Goal: Information Seeking & Learning: Check status

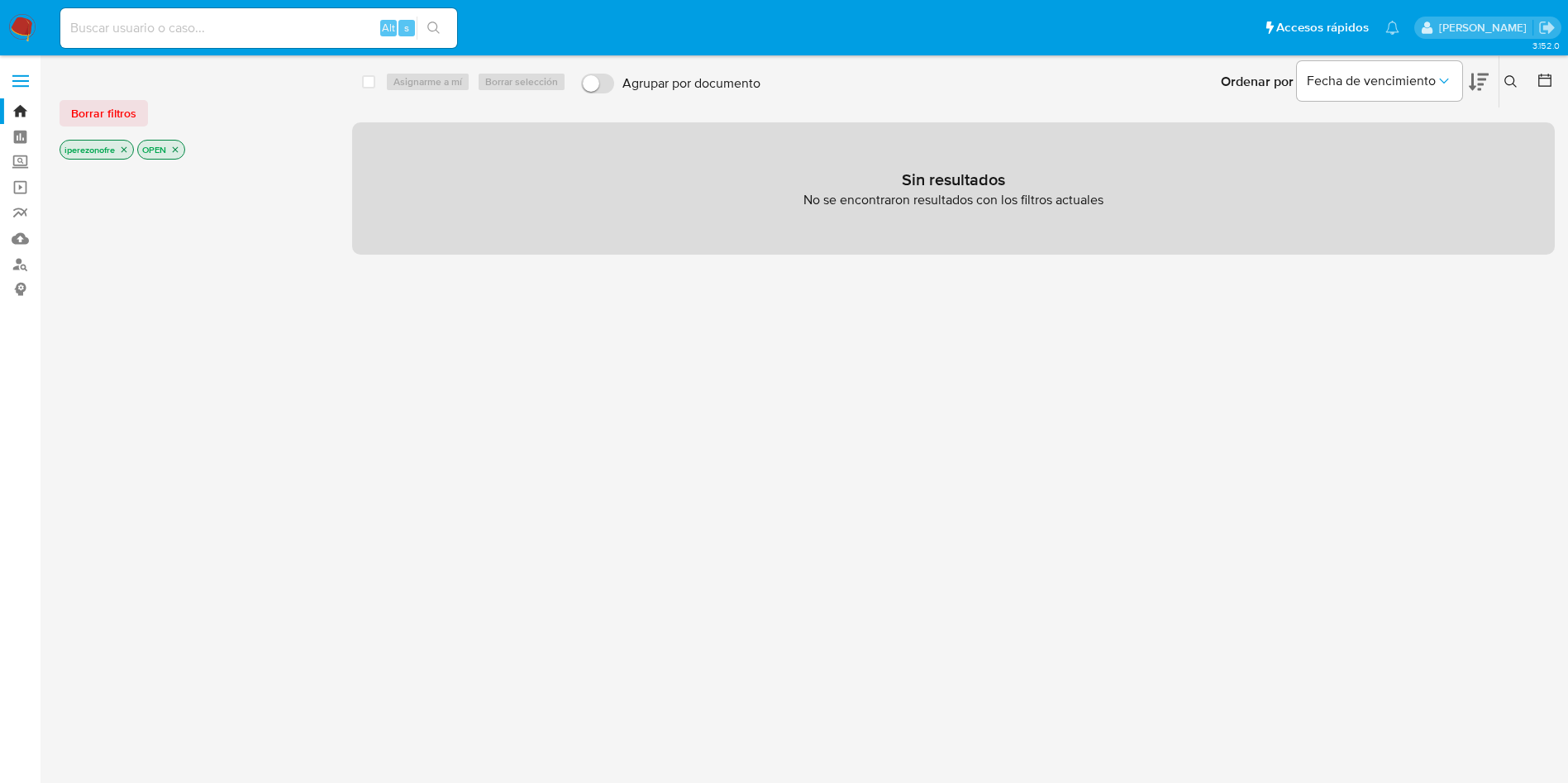
click at [620, 612] on div "select-all-cases-checkbox Asignarme a mí Borrar selección Agrupar por documento…" at bounding box center [953, 436] width 1202 height 735
click at [1159, 439] on div "select-all-cases-checkbox Asignarme a mí Borrar selección Agrupar por documento…" at bounding box center [953, 436] width 1202 height 735
click at [10, 103] on link "Bandeja" at bounding box center [99, 111] width 197 height 26
click at [893, 365] on div "select-all-cases-checkbox Asignarme a mí Borrar selección Agrupar por documento…" at bounding box center [953, 436] width 1202 height 735
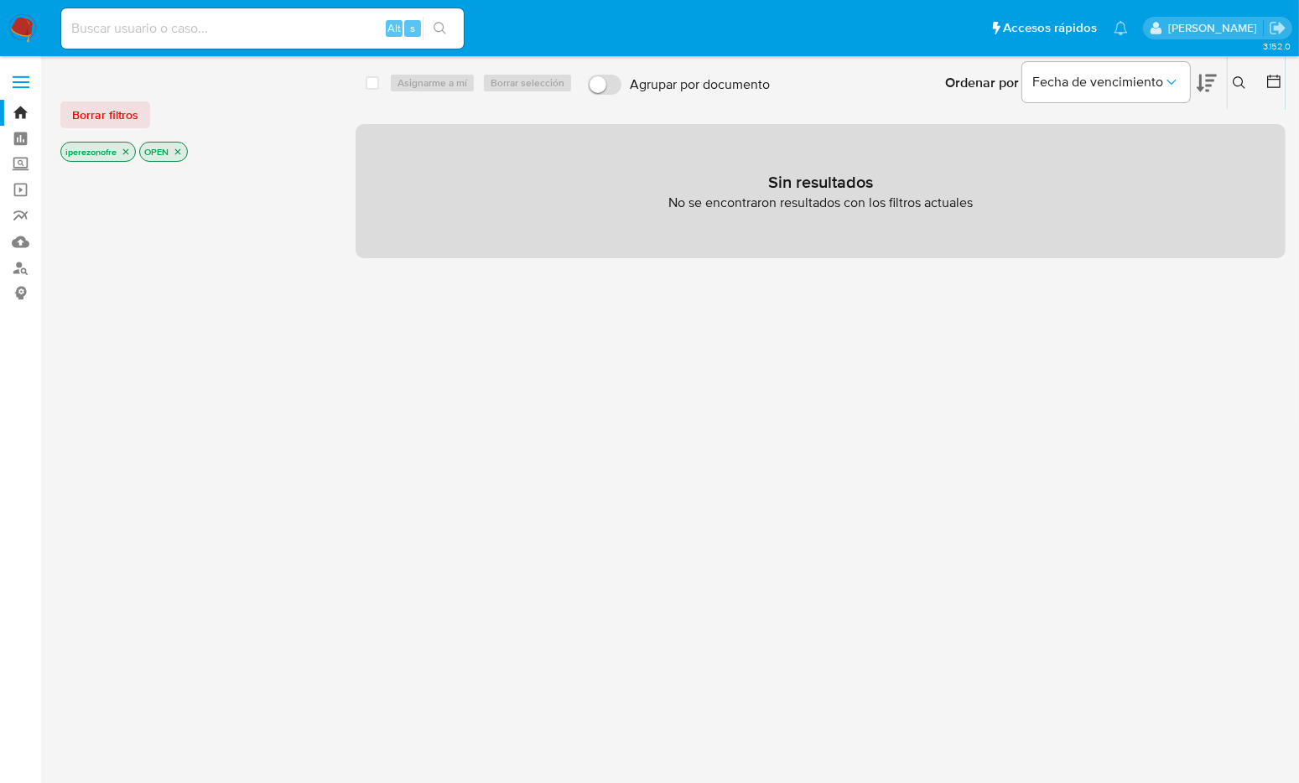
click at [465, 536] on div "select-all-cases-checkbox Asignarme a mí Borrar selección Agrupar por documento…" at bounding box center [821, 442] width 930 height 745
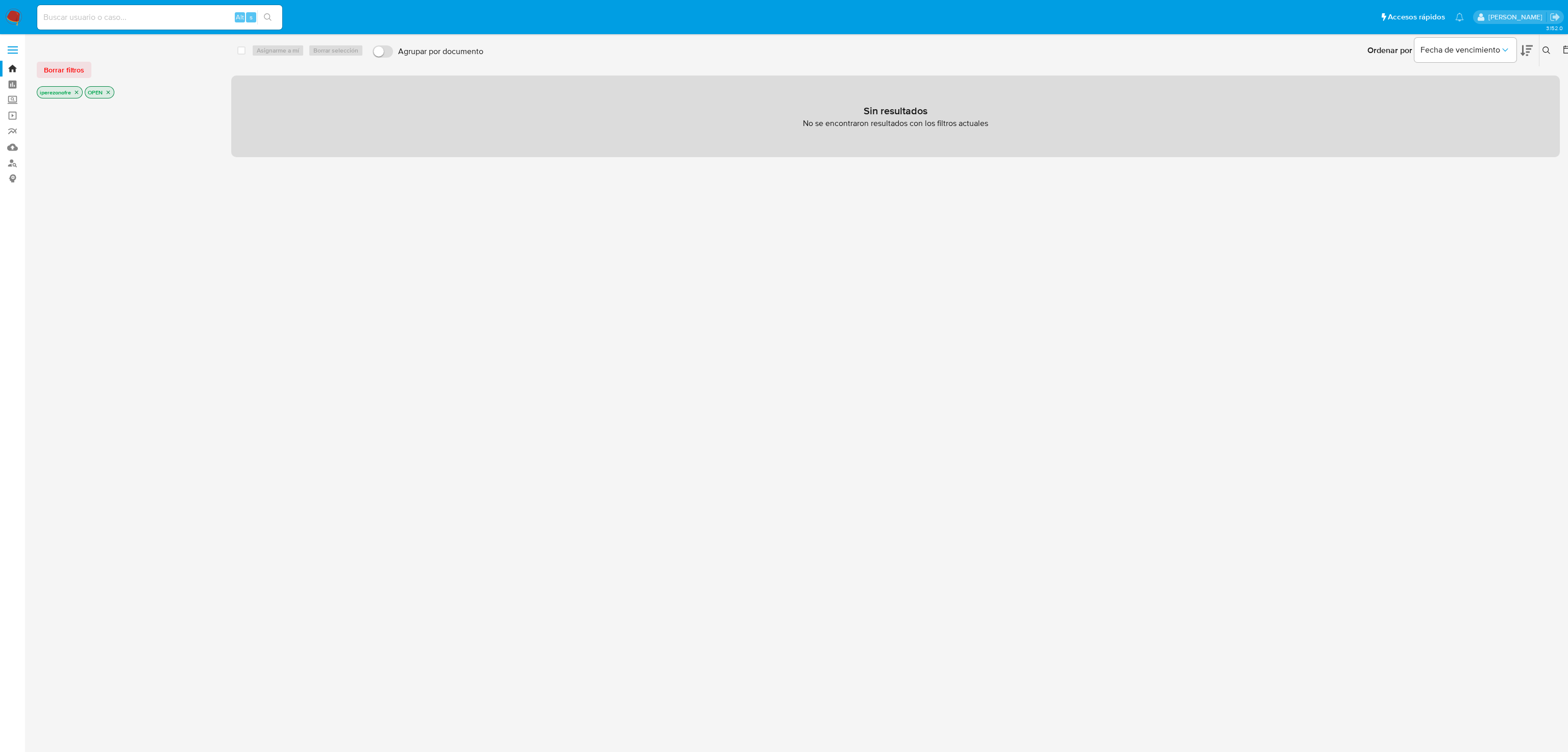
click at [172, 21] on input at bounding box center [159, 18] width 245 height 13
paste input "158544986"
type input "158544986"
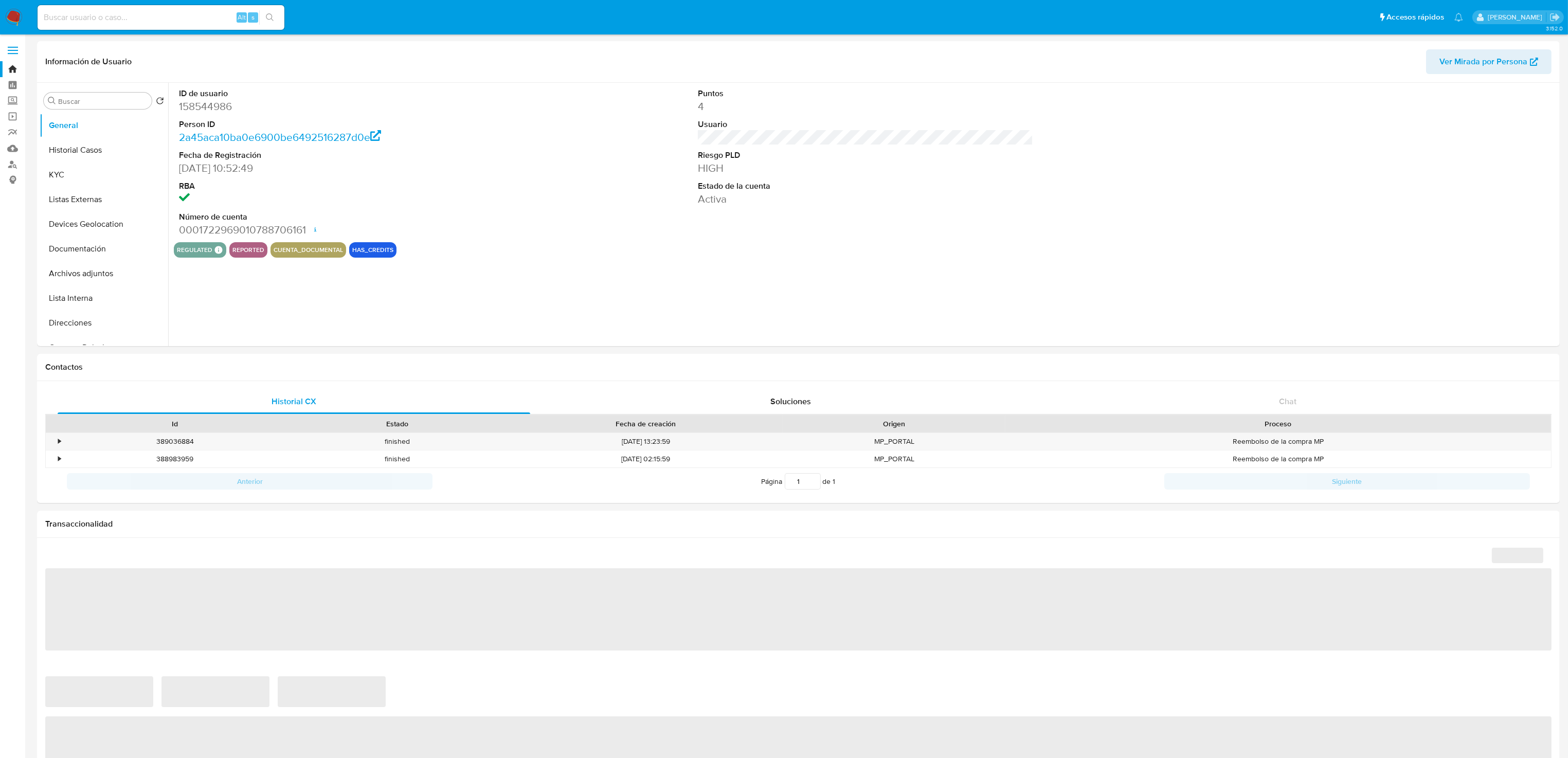
select select "10"
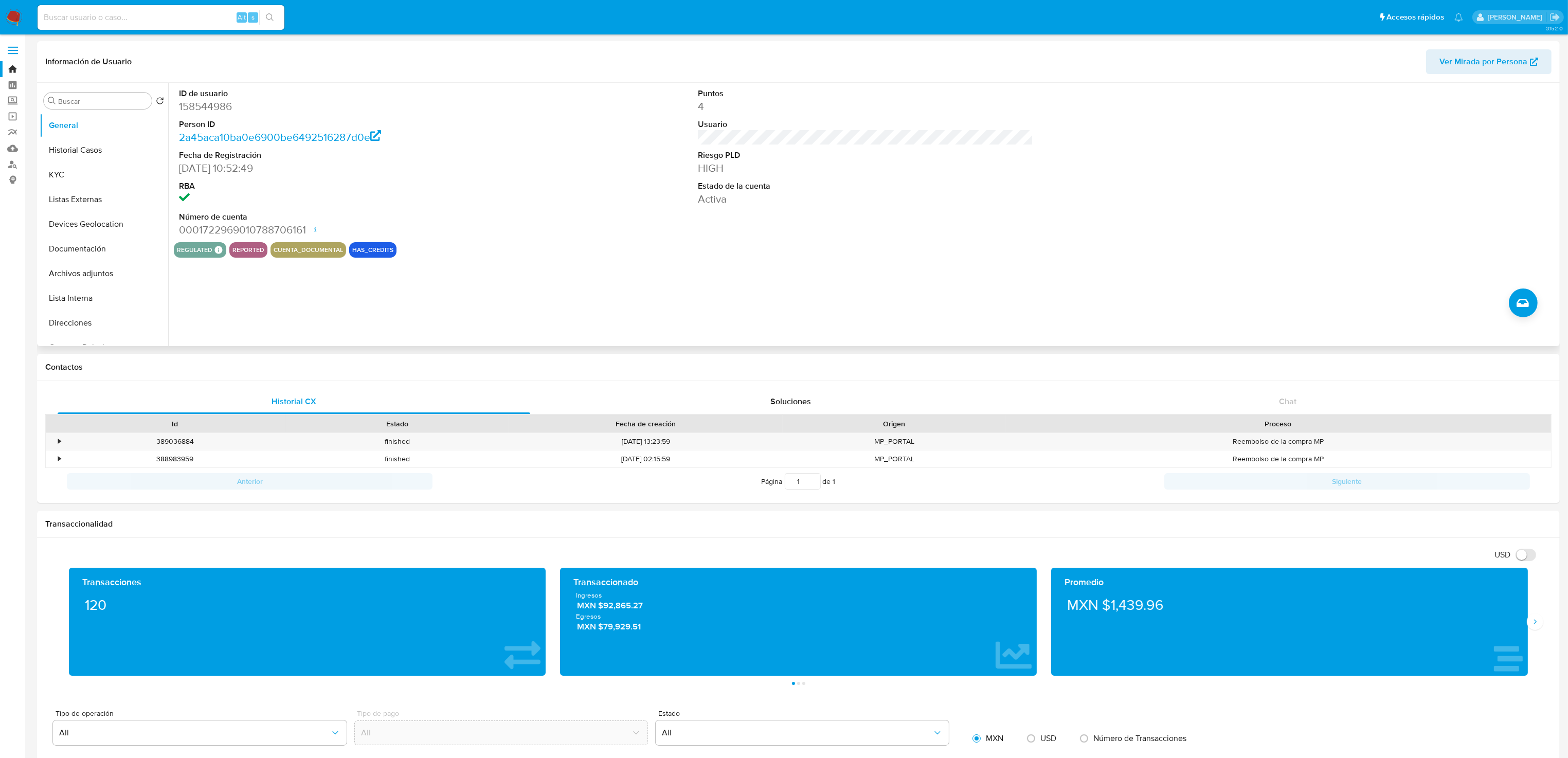
click at [544, 247] on div "regulated Regulated MLM IFPE Evaluation Result COMPLIES User Regulated Date [DA…" at bounding box center [865, 250] width 1383 height 15
click at [104, 148] on button "Historial Casos" at bounding box center [100, 150] width 120 height 25
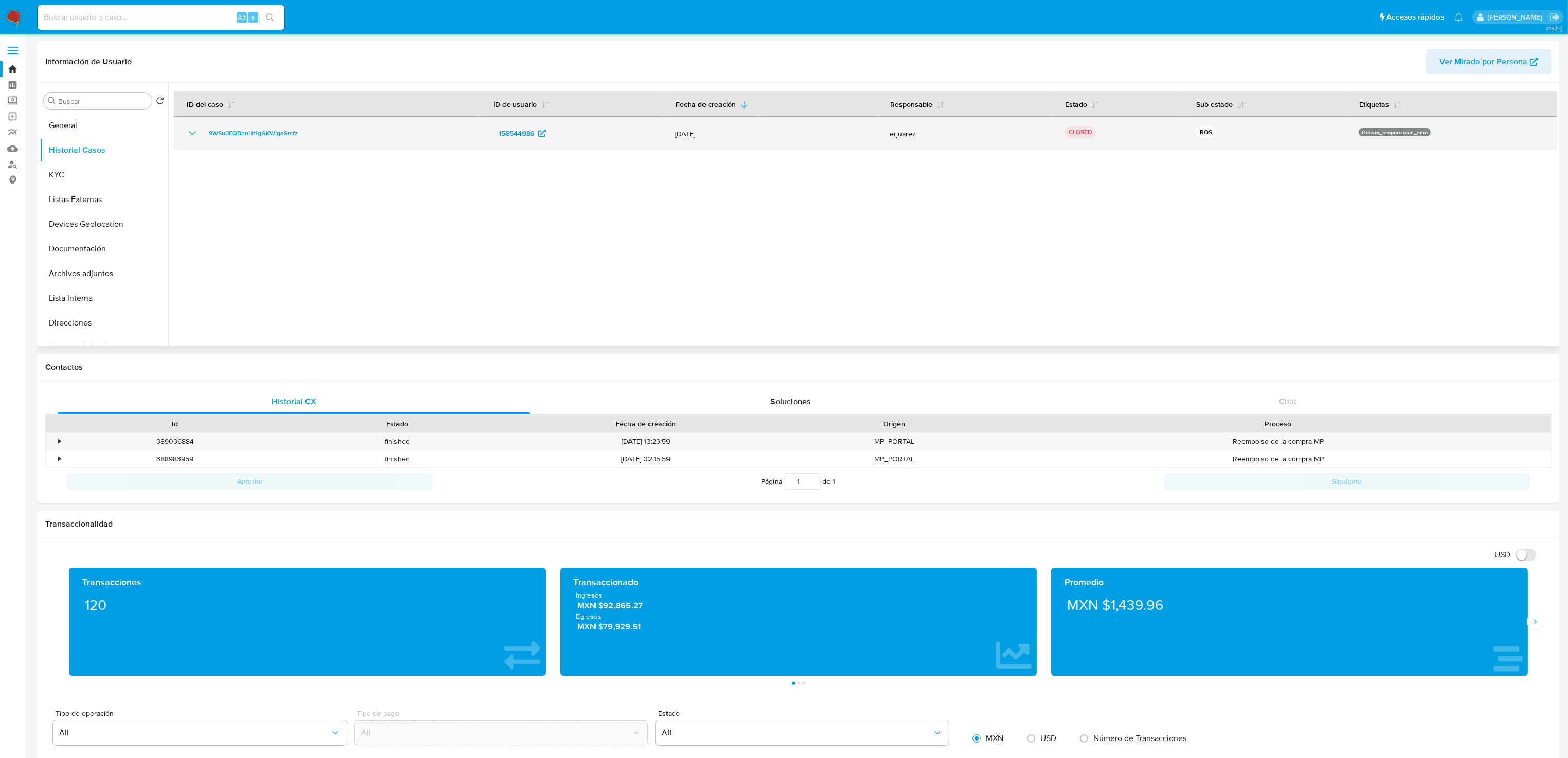
click at [192, 132] on icon "Mostrar/Ocultar" at bounding box center [193, 133] width 12 height 12
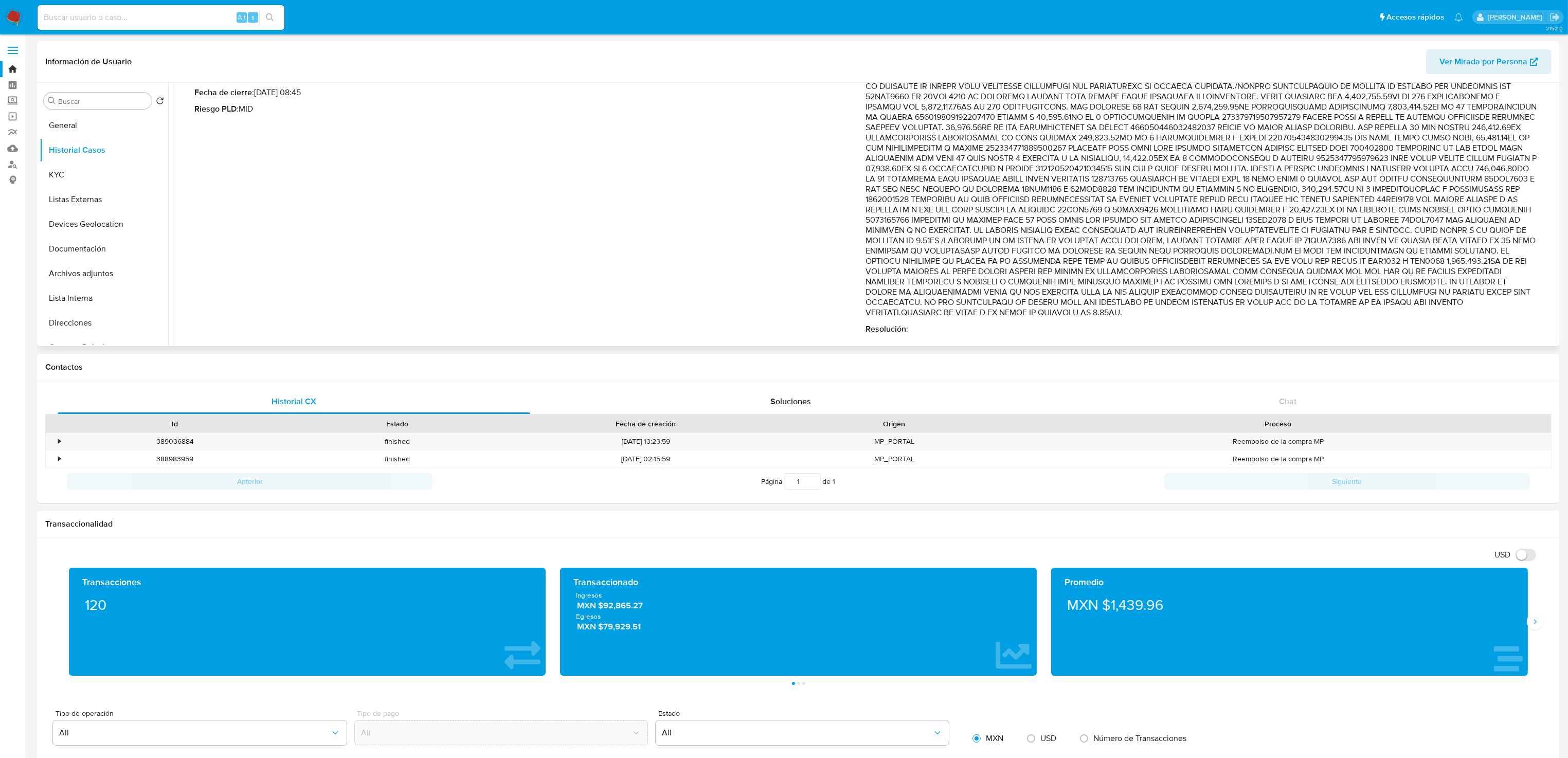
scroll to position [104, 0]
click at [437, 250] on div "Fecha de vencimiento : [DATE] 02:10 Fecha de cierre : [DATE] 08:45 Riesgo PLD :…" at bounding box center [530, 193] width 671 height 263
click at [578, 274] on div "Fecha de vencimiento : [DATE] 02:10 Fecha de cierre : [DATE] 08:45 Riesgo PLD :…" at bounding box center [530, 193] width 671 height 263
click at [69, 164] on button "KYC" at bounding box center [100, 175] width 120 height 25
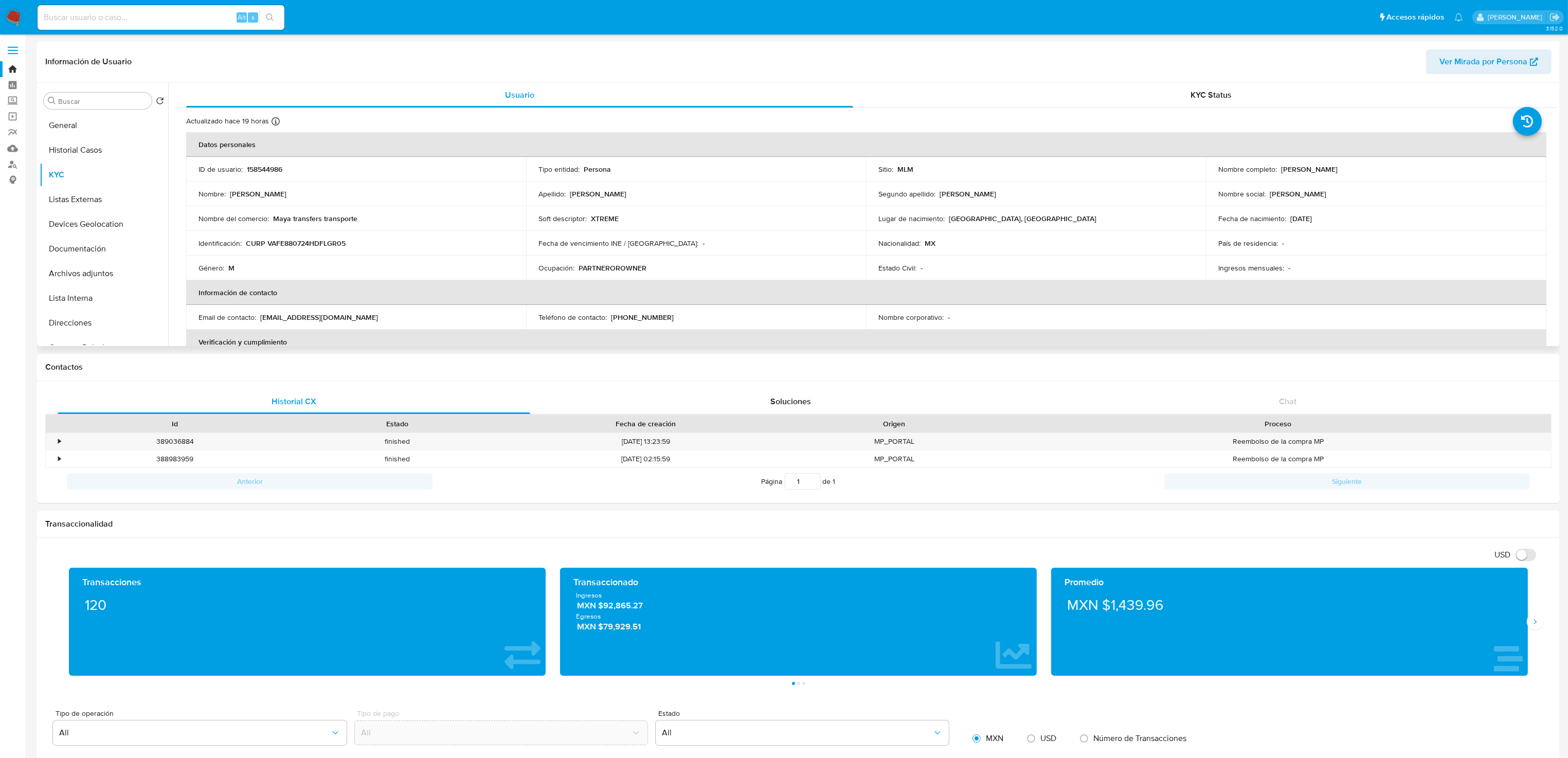
scroll to position [77, 0]
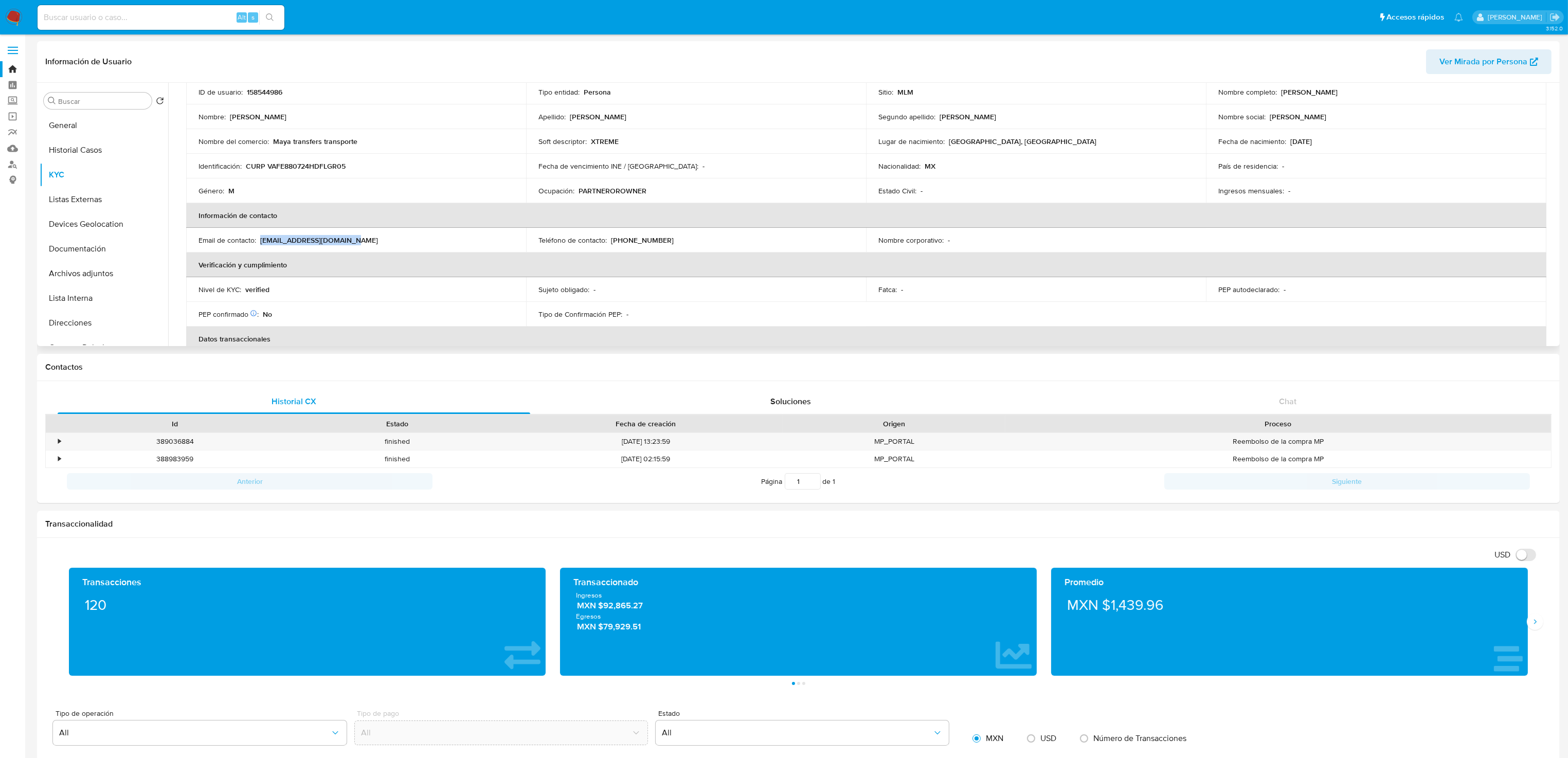
drag, startPoint x: 259, startPoint y: 239, endPoint x: 345, endPoint y: 242, distance: 86.1
click at [345, 242] on div "Email de contacto : [EMAIL_ADDRESS][DOMAIN_NAME]" at bounding box center [356, 240] width 315 height 9
copy p "[EMAIL_ADDRESS][DOMAIN_NAME]"
drag, startPoint x: 667, startPoint y: 237, endPoint x: 609, endPoint y: 237, distance: 58.0
click at [609, 237] on div "Teléfono de contacto : [PHONE_NUMBER]" at bounding box center [696, 240] width 315 height 9
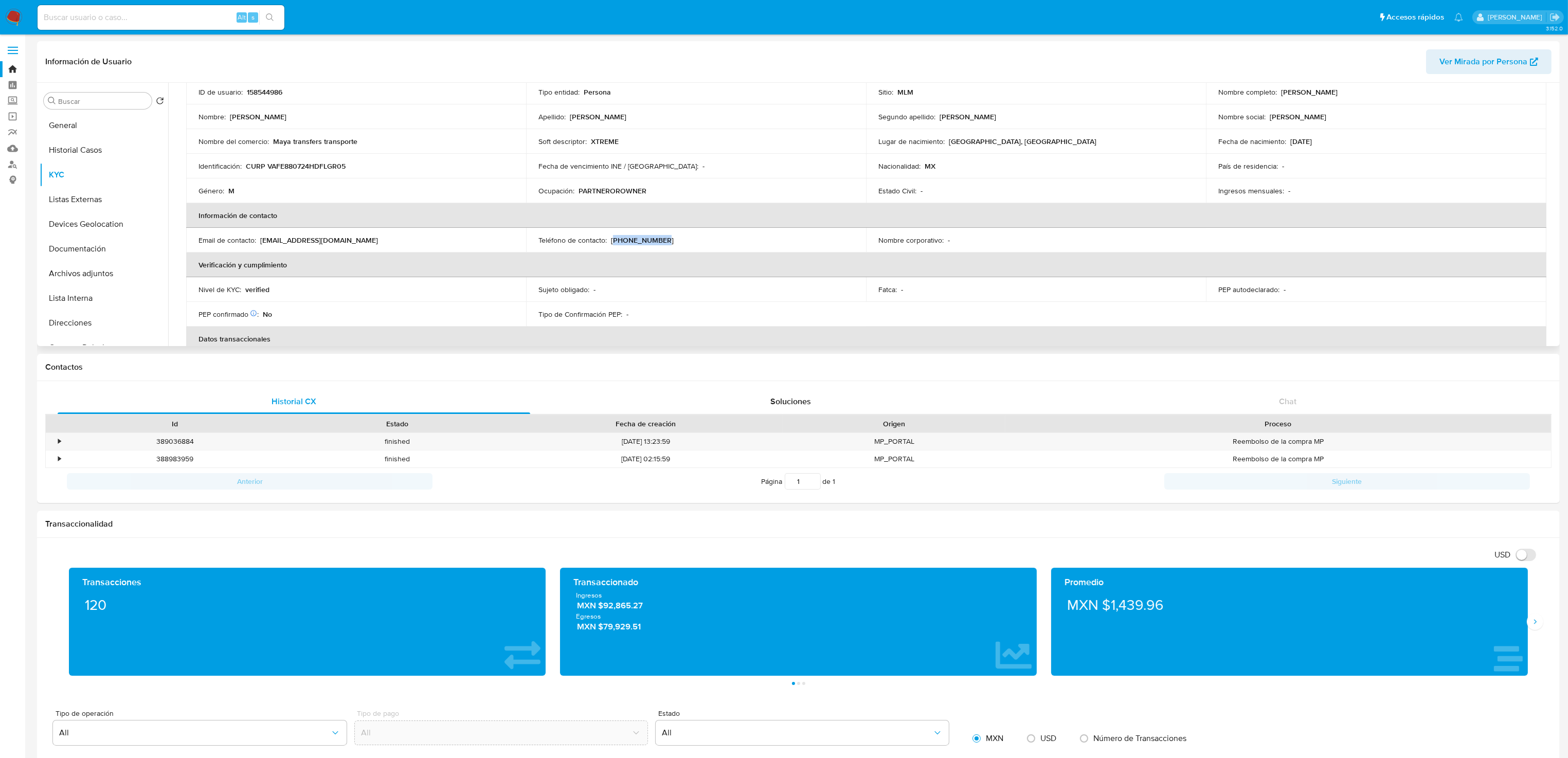
copy p "998) 4747488"
click at [491, 313] on div "PEP confirmado Obtenido de listas internas : No" at bounding box center [356, 314] width 315 height 9
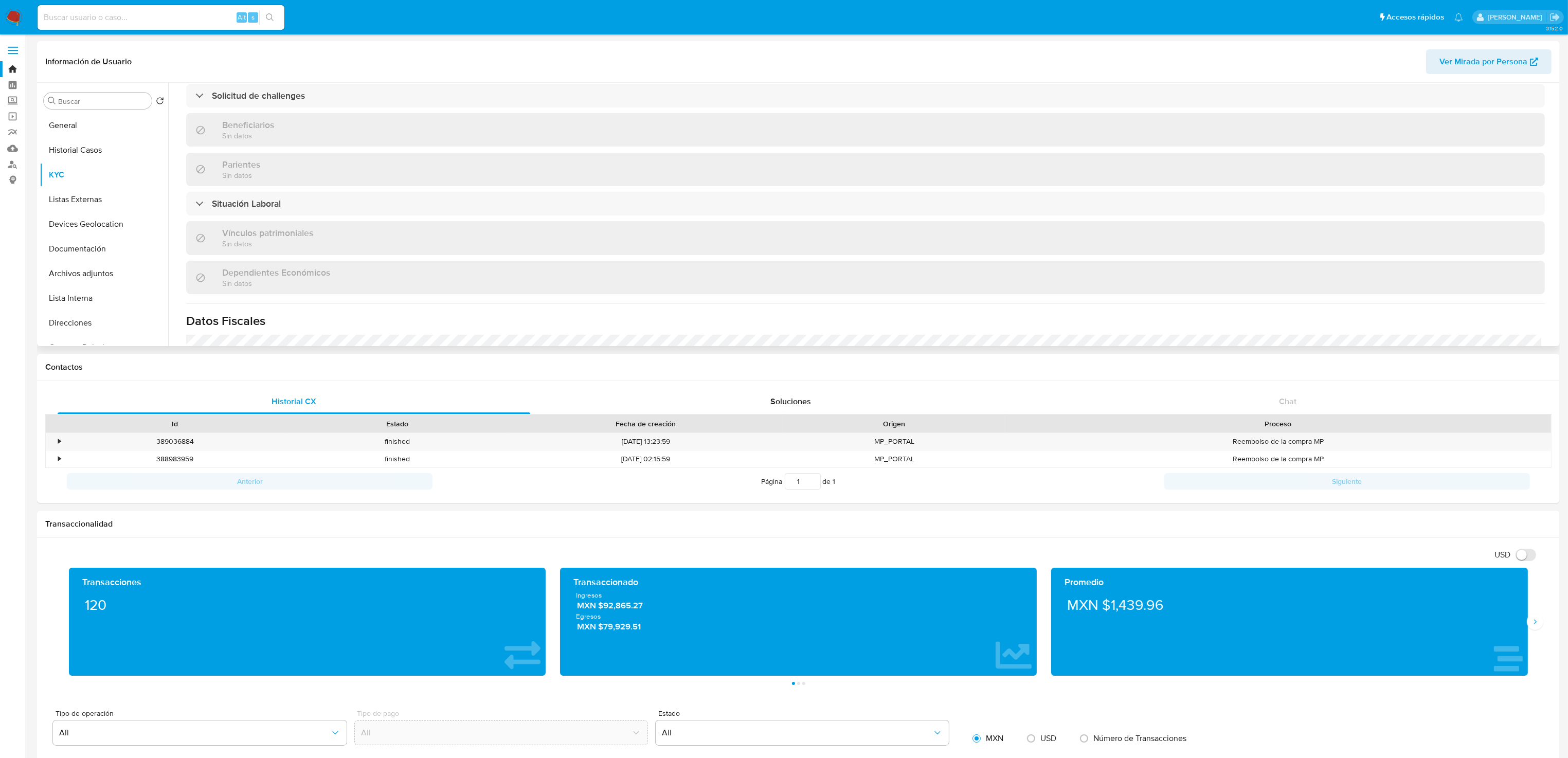
scroll to position [462, 0]
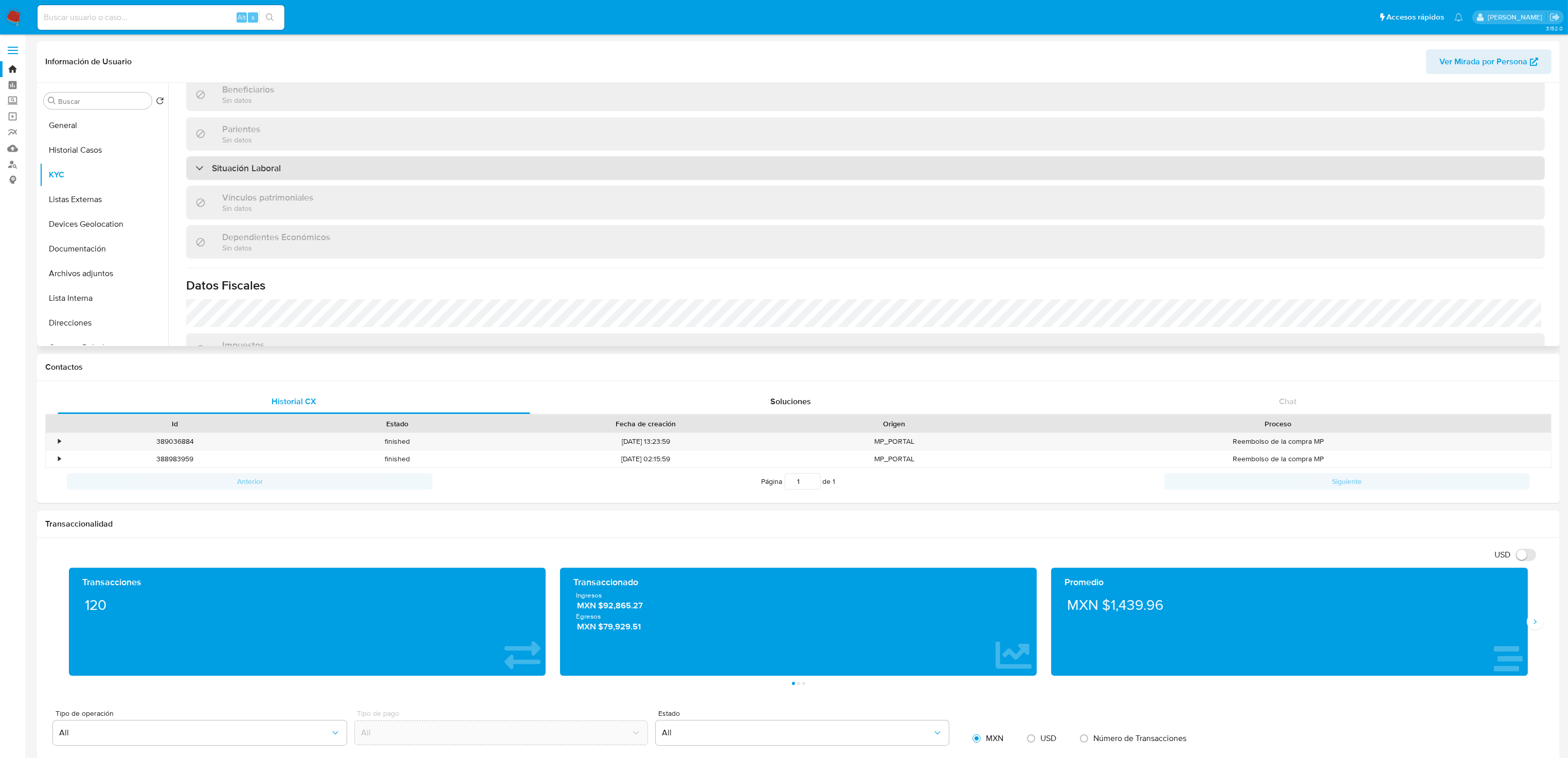
click at [527, 170] on div "Situación Laboral" at bounding box center [865, 168] width 1358 height 24
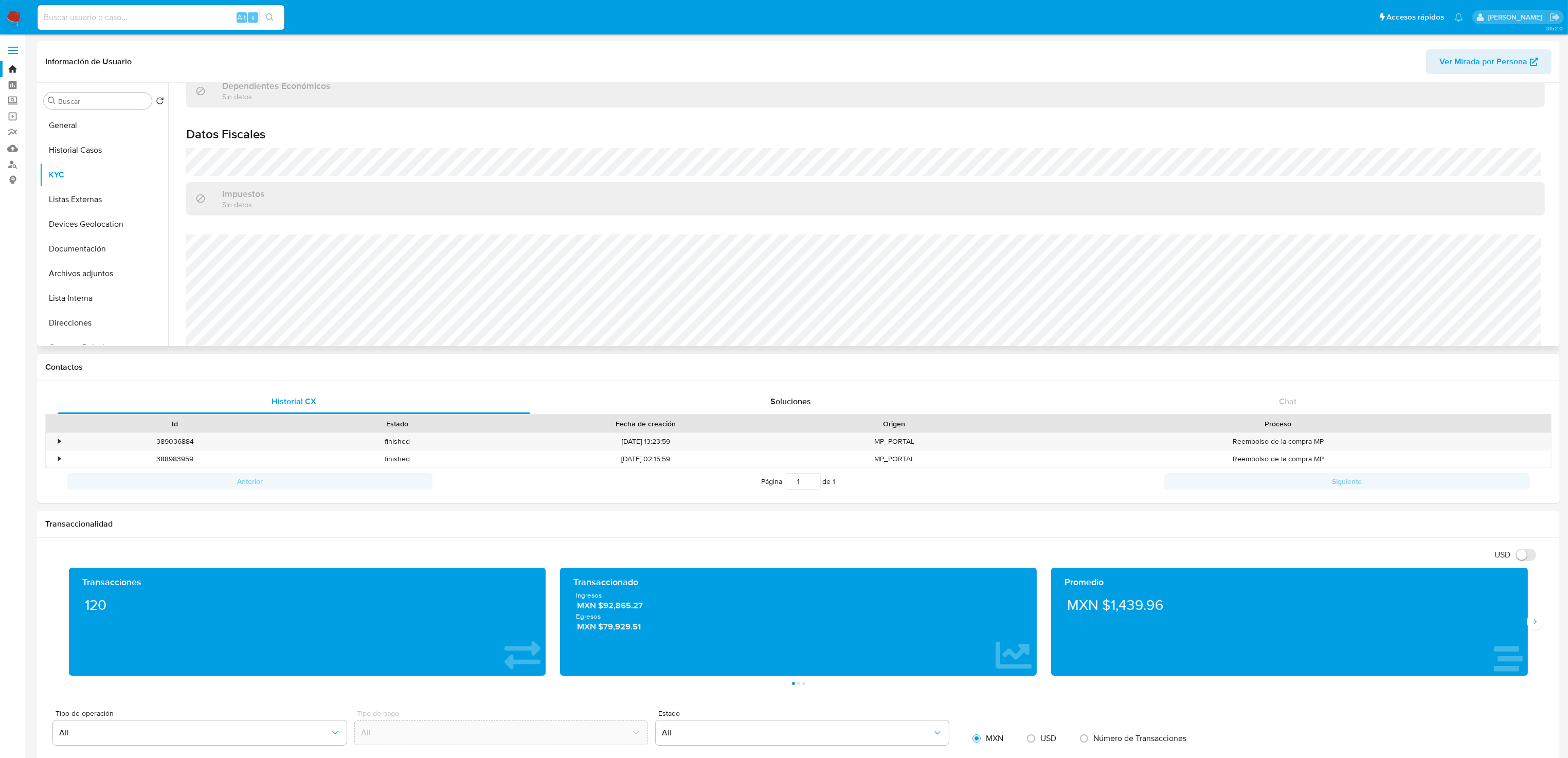
scroll to position [771, 0]
click at [91, 190] on button "Listas Externas" at bounding box center [100, 199] width 120 height 25
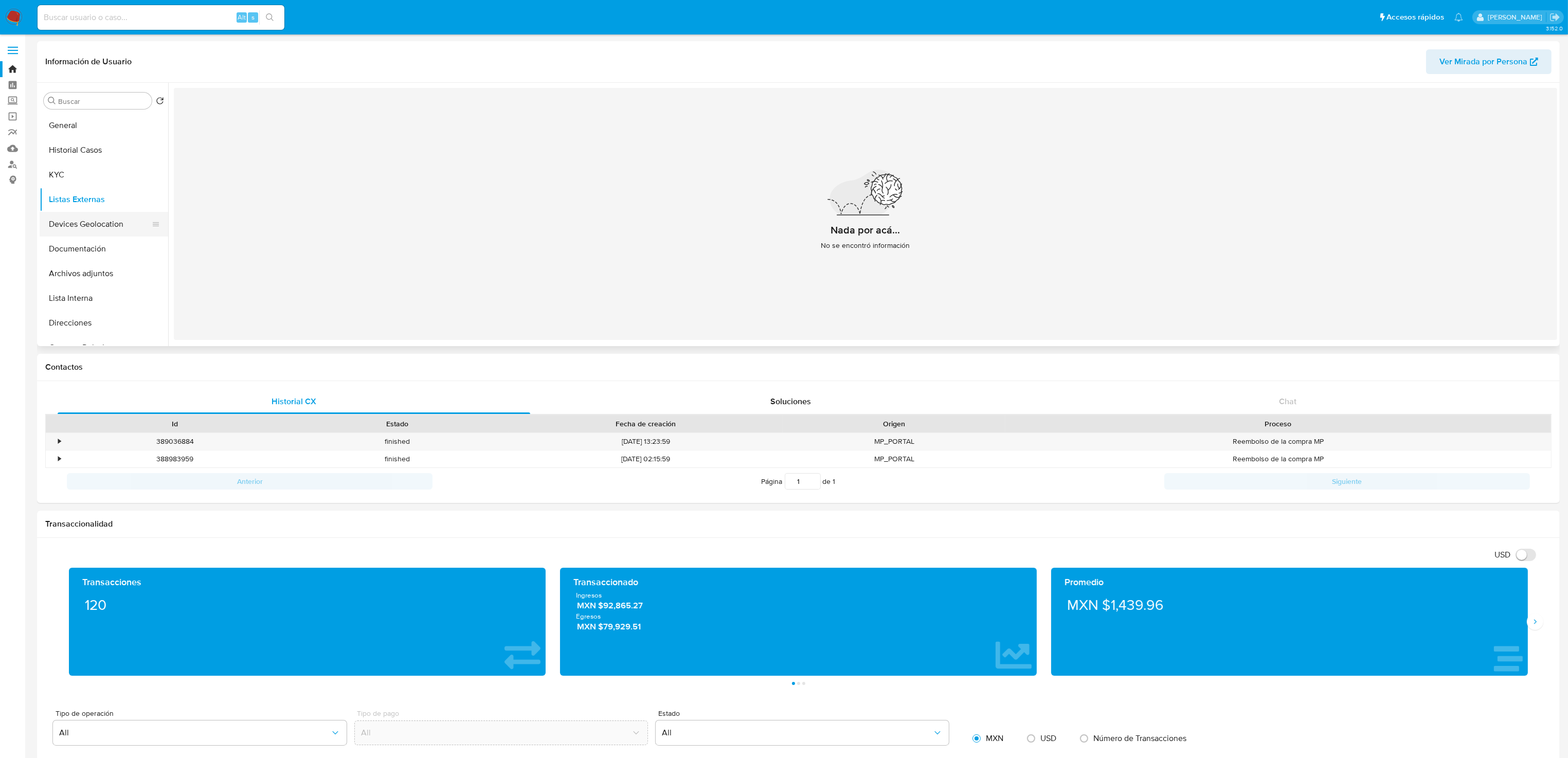
click at [104, 225] on button "Devices Geolocation" at bounding box center [100, 224] width 120 height 25
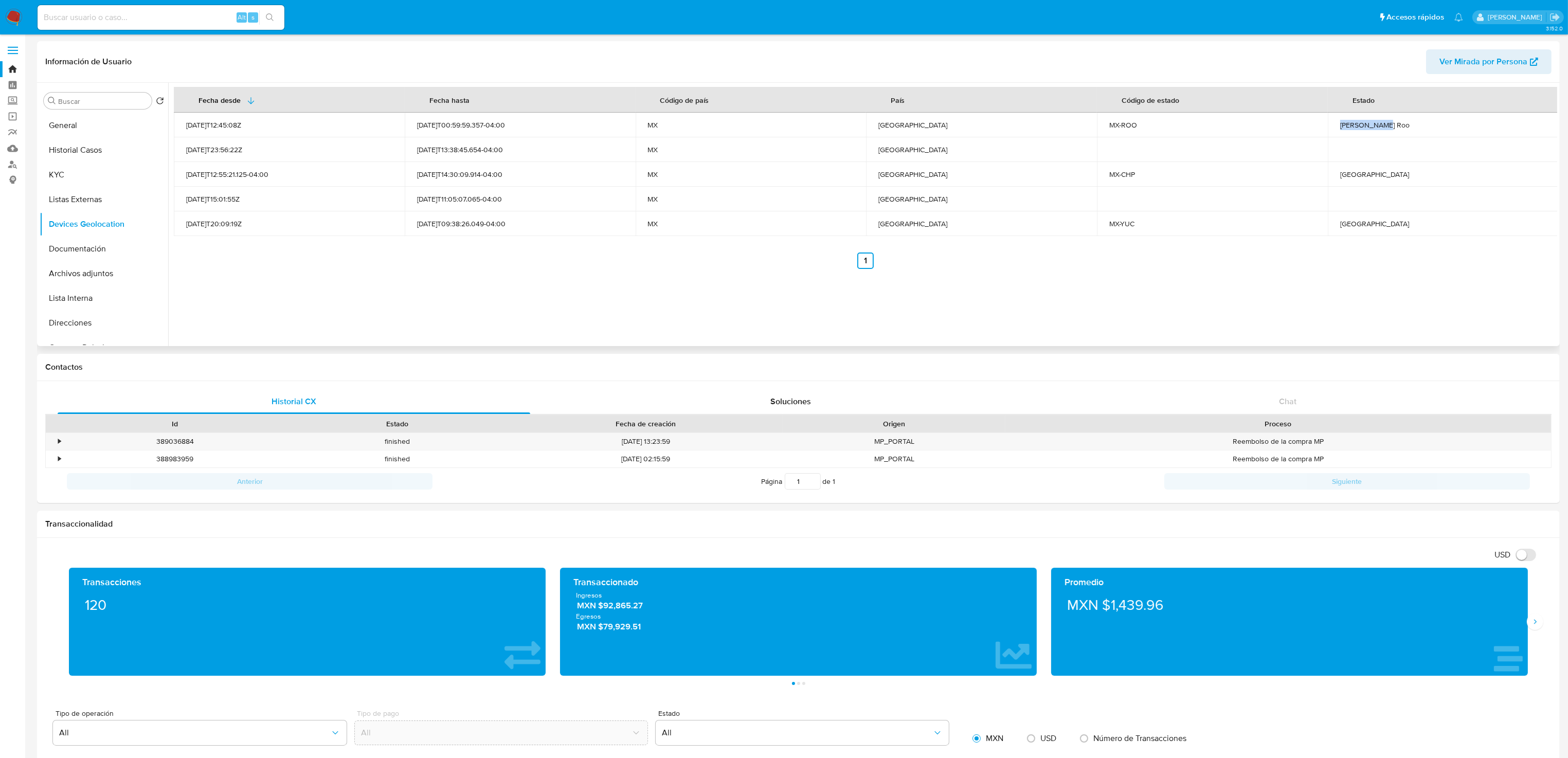
drag, startPoint x: 1337, startPoint y: 124, endPoint x: 1443, endPoint y: 126, distance: 106.0
click at [987, 126] on div "[PERSON_NAME] Roo" at bounding box center [1443, 124] width 206 height 9
copy div "[PERSON_NAME] Roo"
click at [987, 175] on div "[GEOGRAPHIC_DATA]" at bounding box center [1443, 174] width 206 height 9
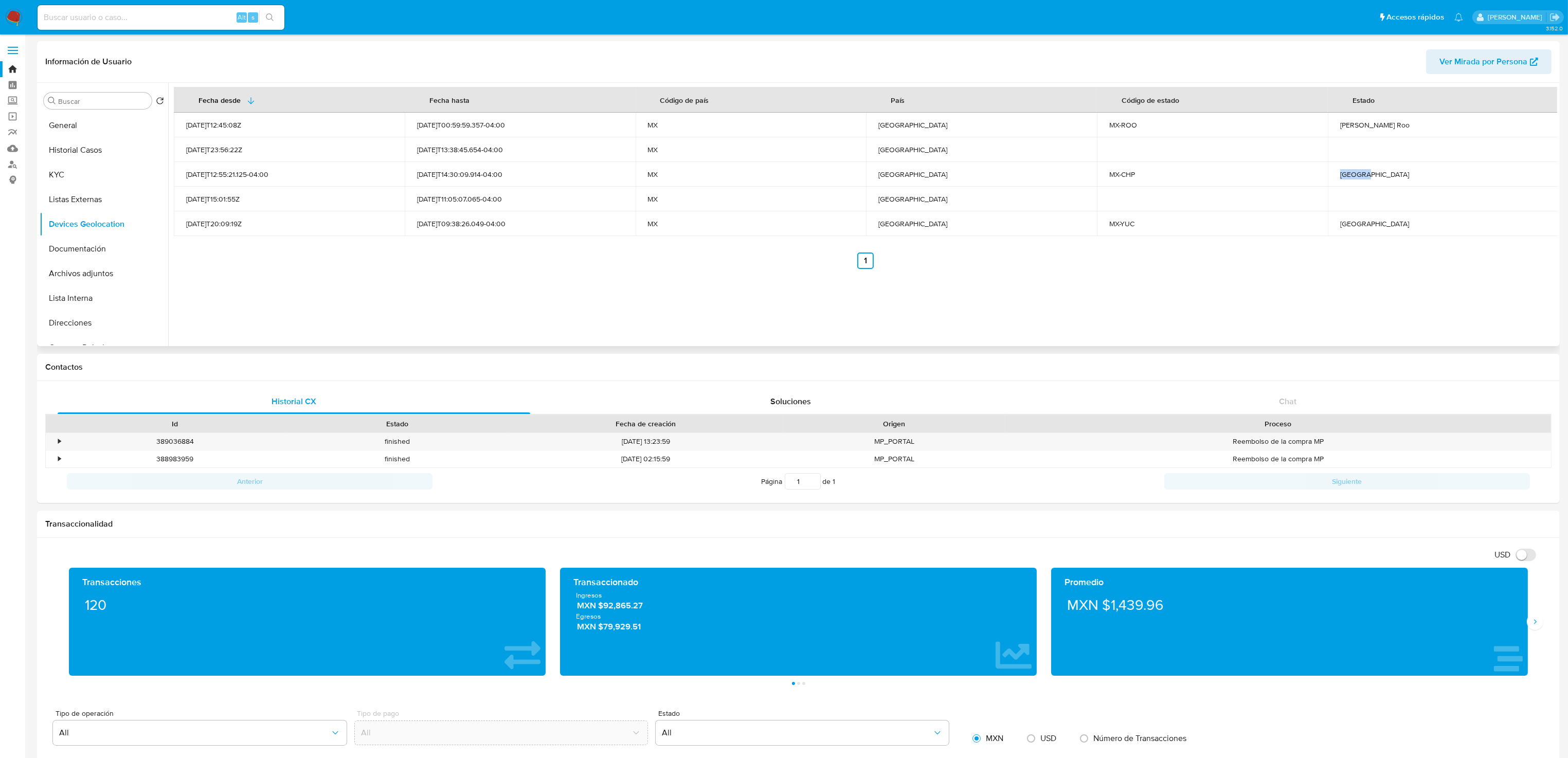
copy div "[GEOGRAPHIC_DATA]"
click at [987, 224] on div "[GEOGRAPHIC_DATA]" at bounding box center [1443, 223] width 206 height 9
click at [987, 223] on div "[GEOGRAPHIC_DATA]" at bounding box center [1443, 223] width 206 height 9
copy div "[GEOGRAPHIC_DATA]"
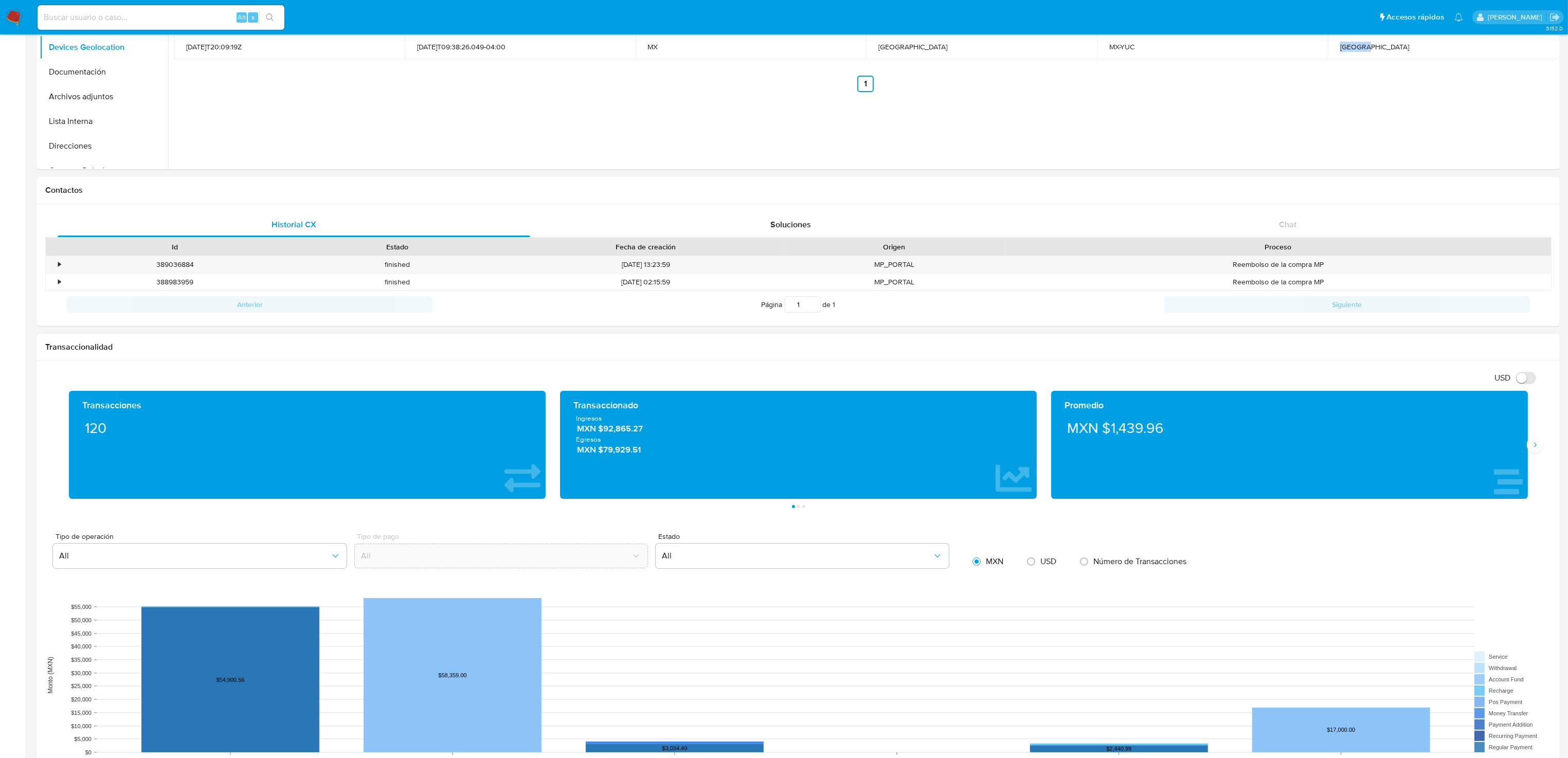
scroll to position [46, 0]
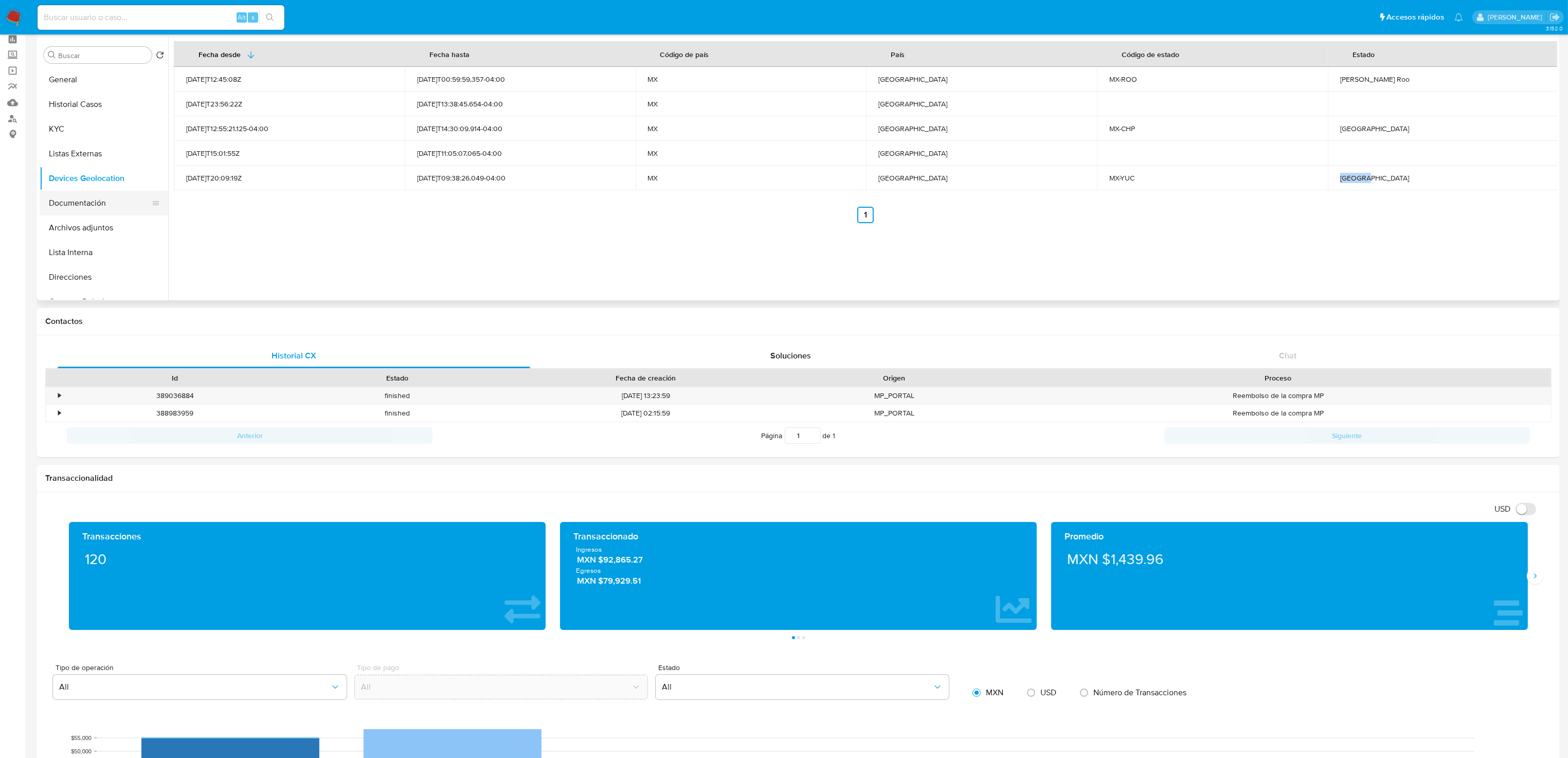
click at [85, 200] on button "Documentación" at bounding box center [100, 203] width 120 height 25
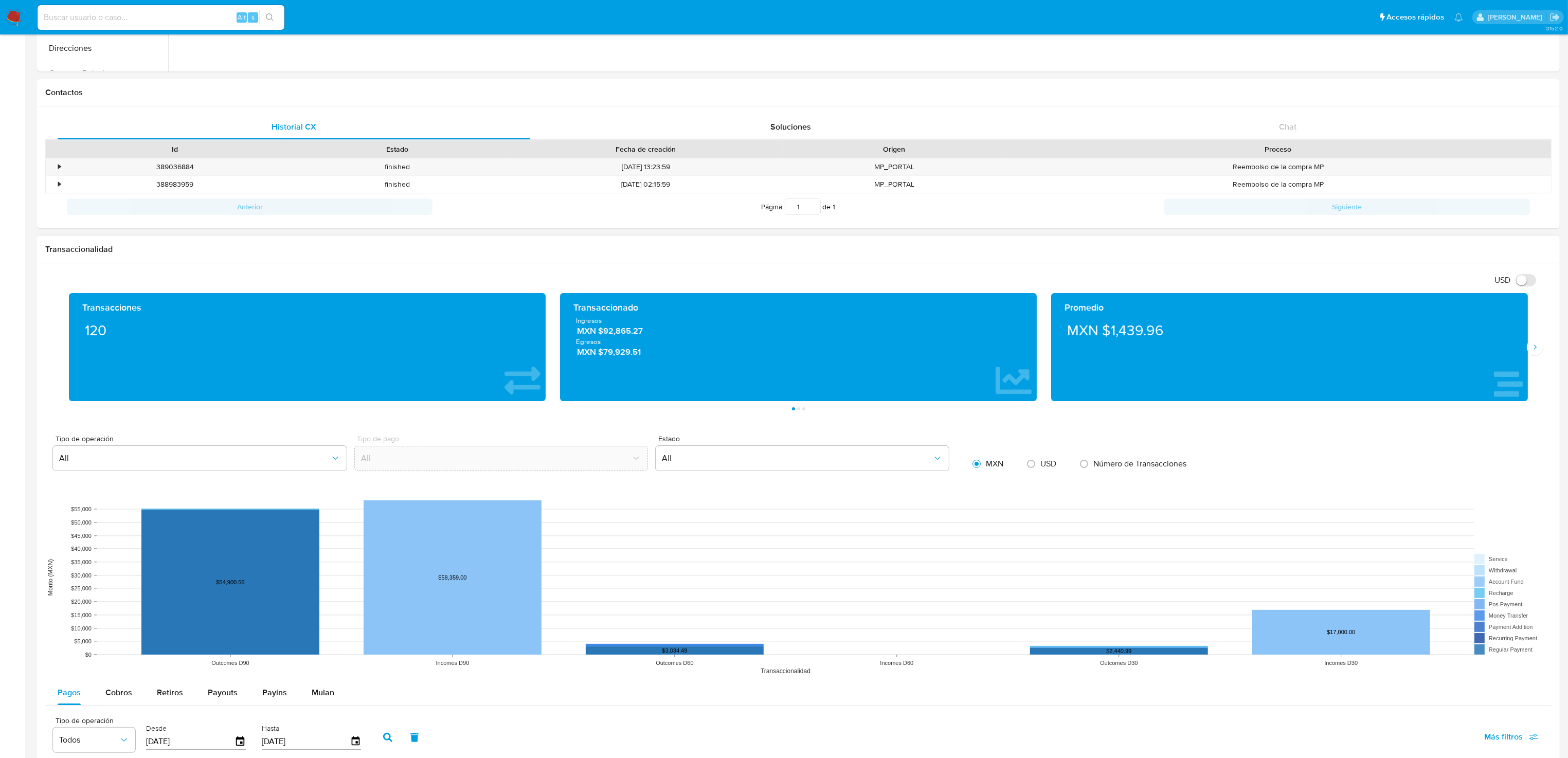
scroll to position [278, 0]
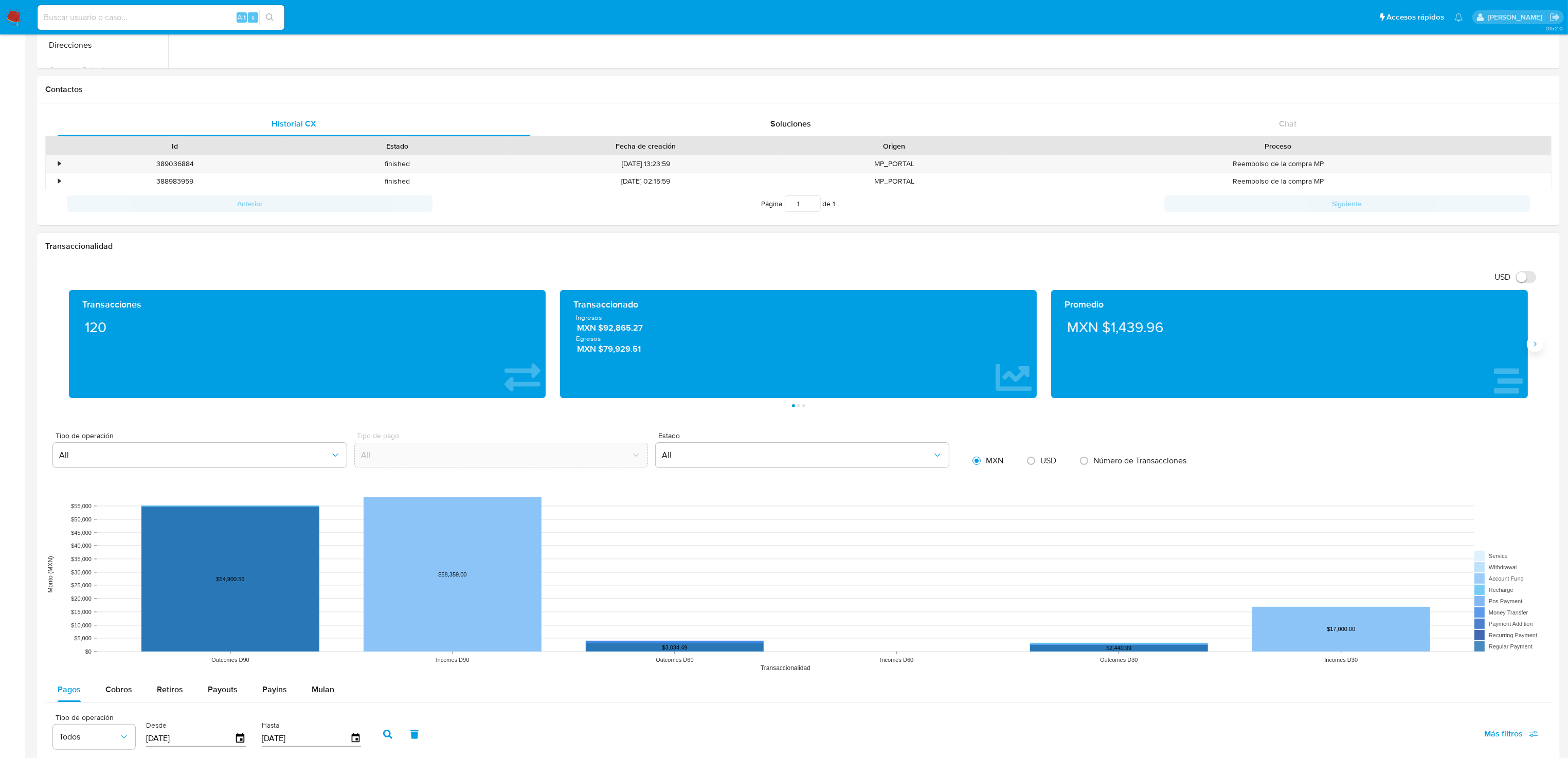
click at [987, 348] on icon "Siguiente" at bounding box center [1534, 343] width 8 height 8
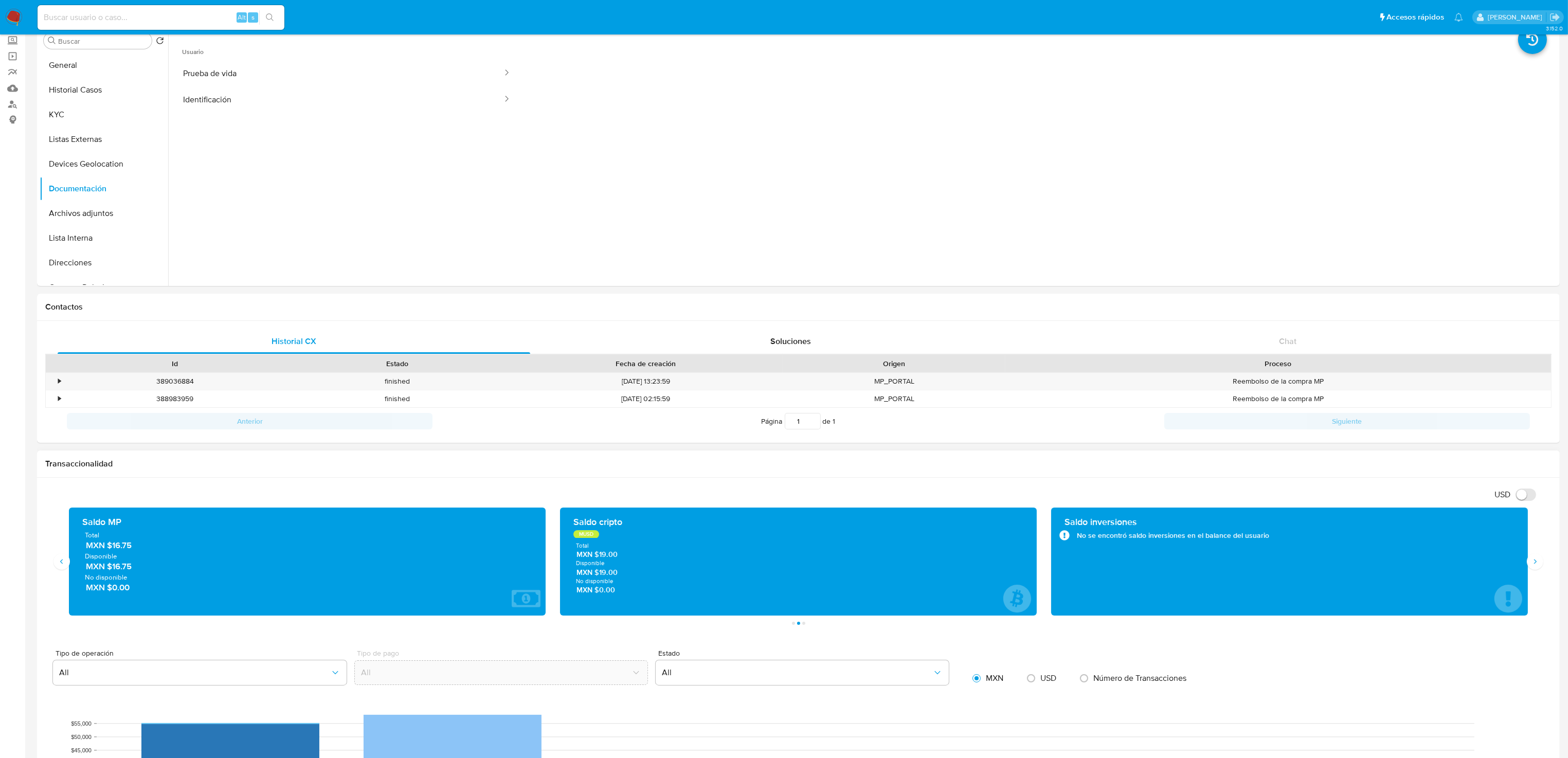
scroll to position [0, 0]
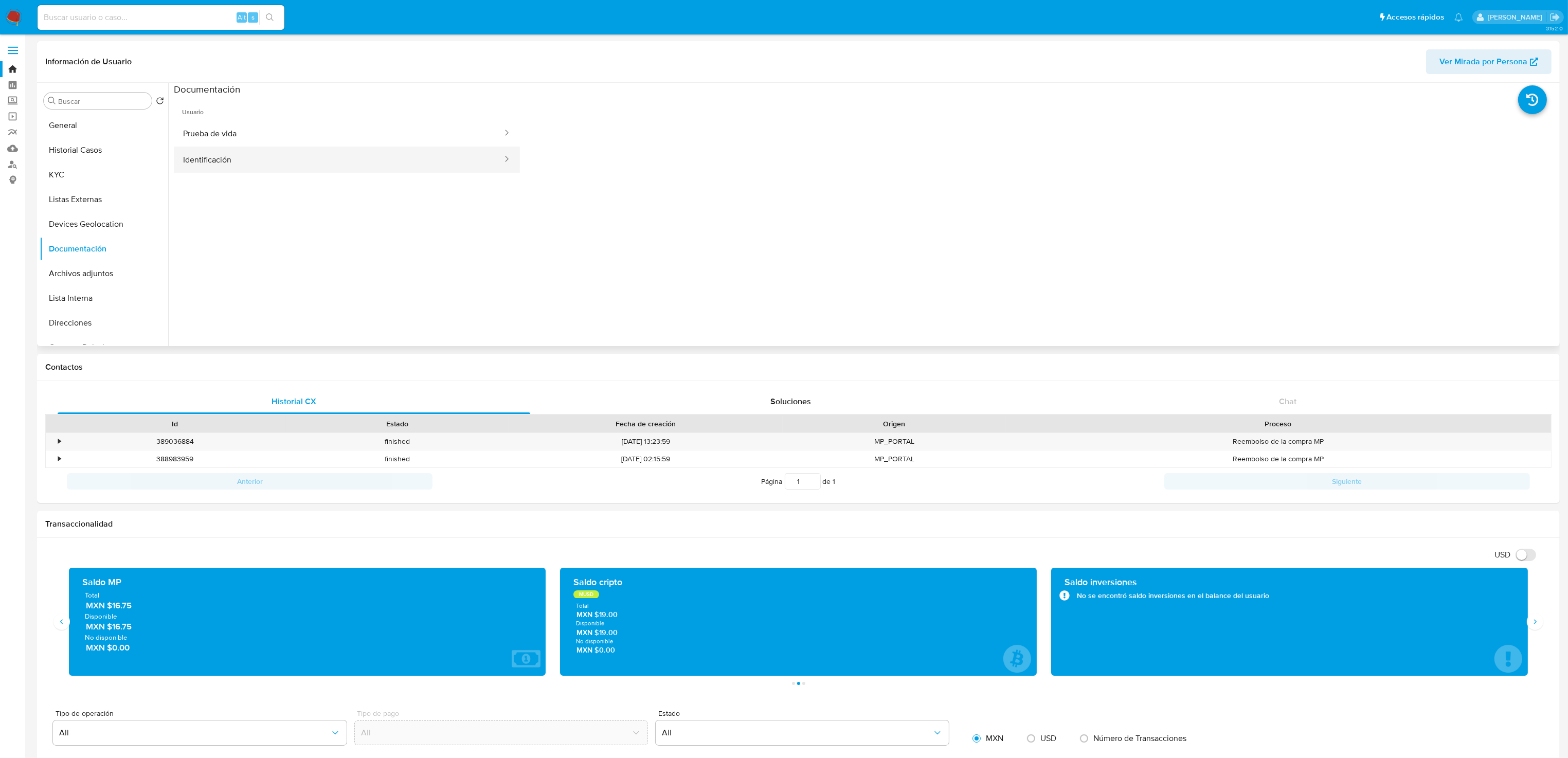
click at [245, 160] on button "Identificación" at bounding box center [338, 159] width 330 height 26
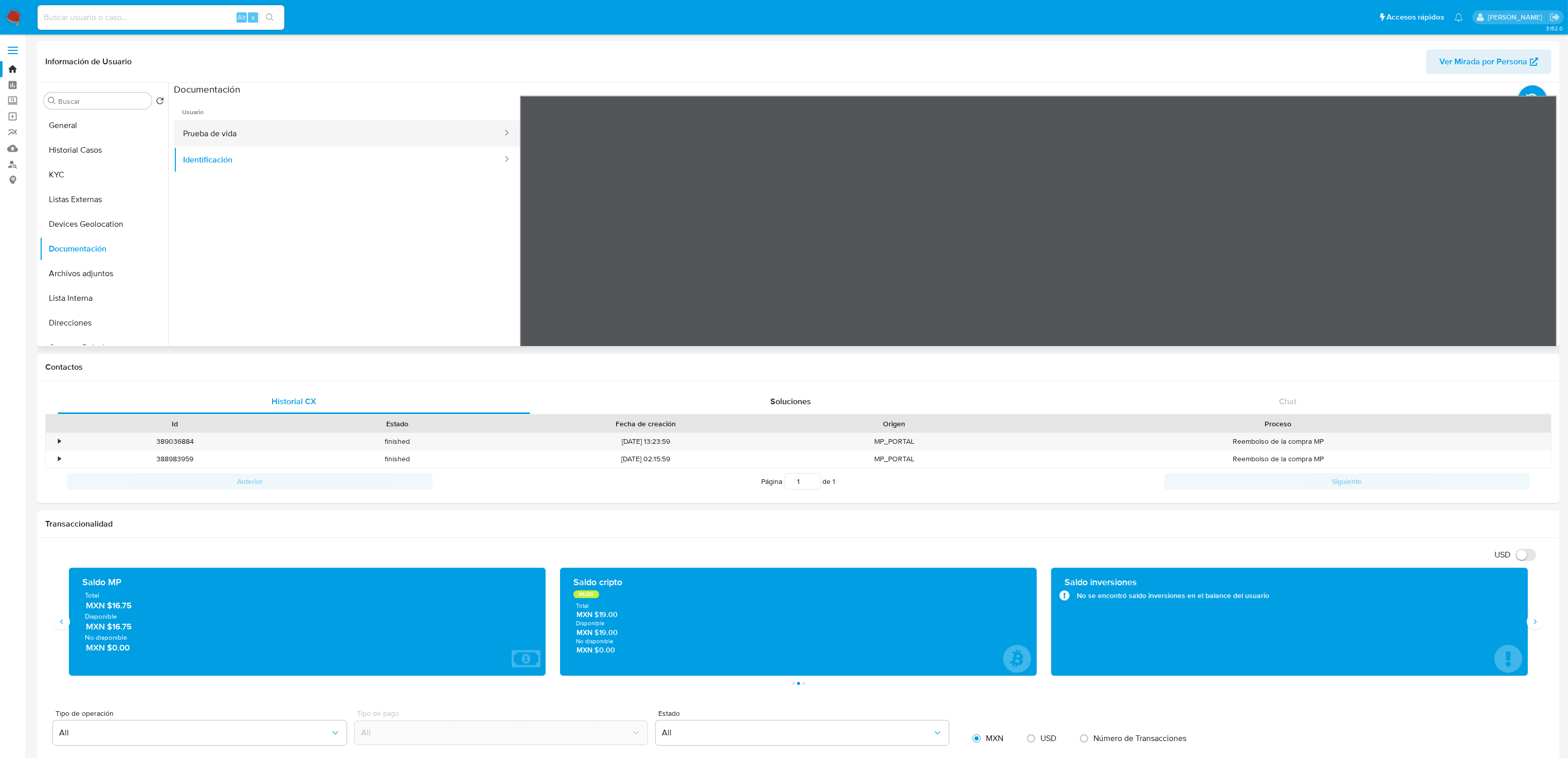
click at [259, 138] on button "Prueba de vida" at bounding box center [338, 133] width 330 height 26
click at [223, 240] on ul "Usuario Prueba de vida Identificación" at bounding box center [346, 243] width 346 height 296
click at [85, 179] on button "KYC" at bounding box center [100, 175] width 120 height 25
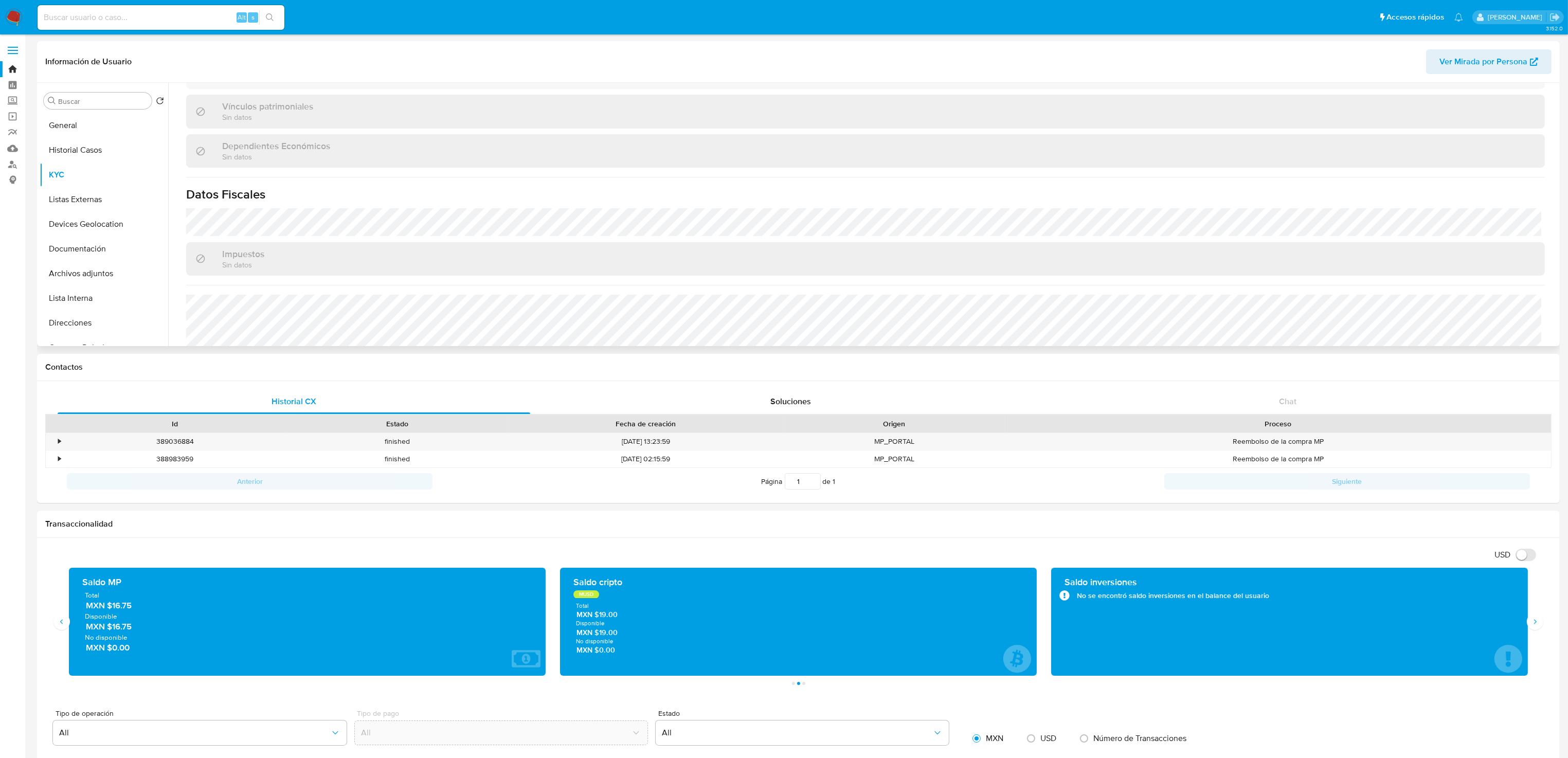
scroll to position [626, 0]
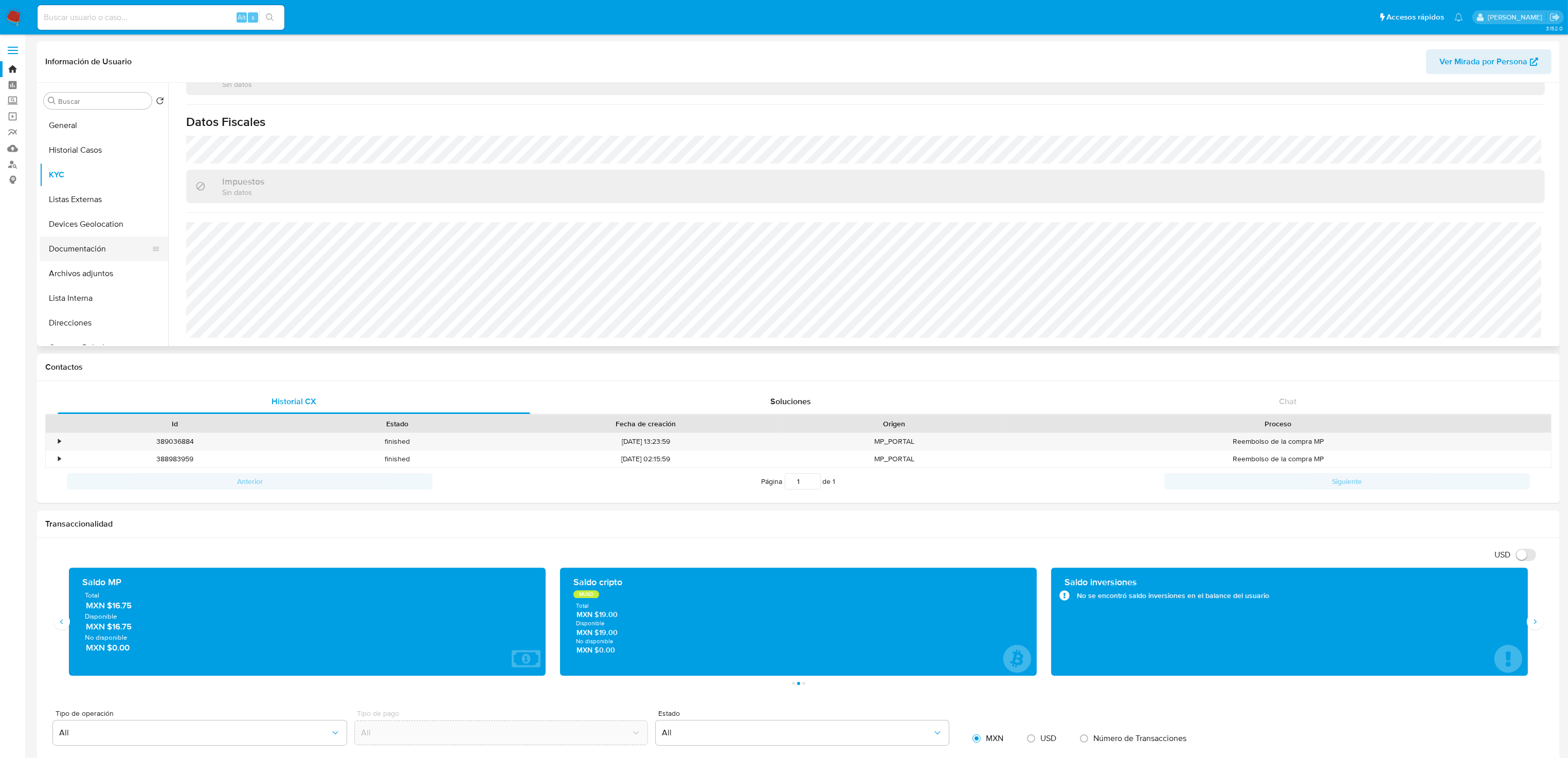
click at [75, 251] on button "Documentación" at bounding box center [100, 249] width 120 height 25
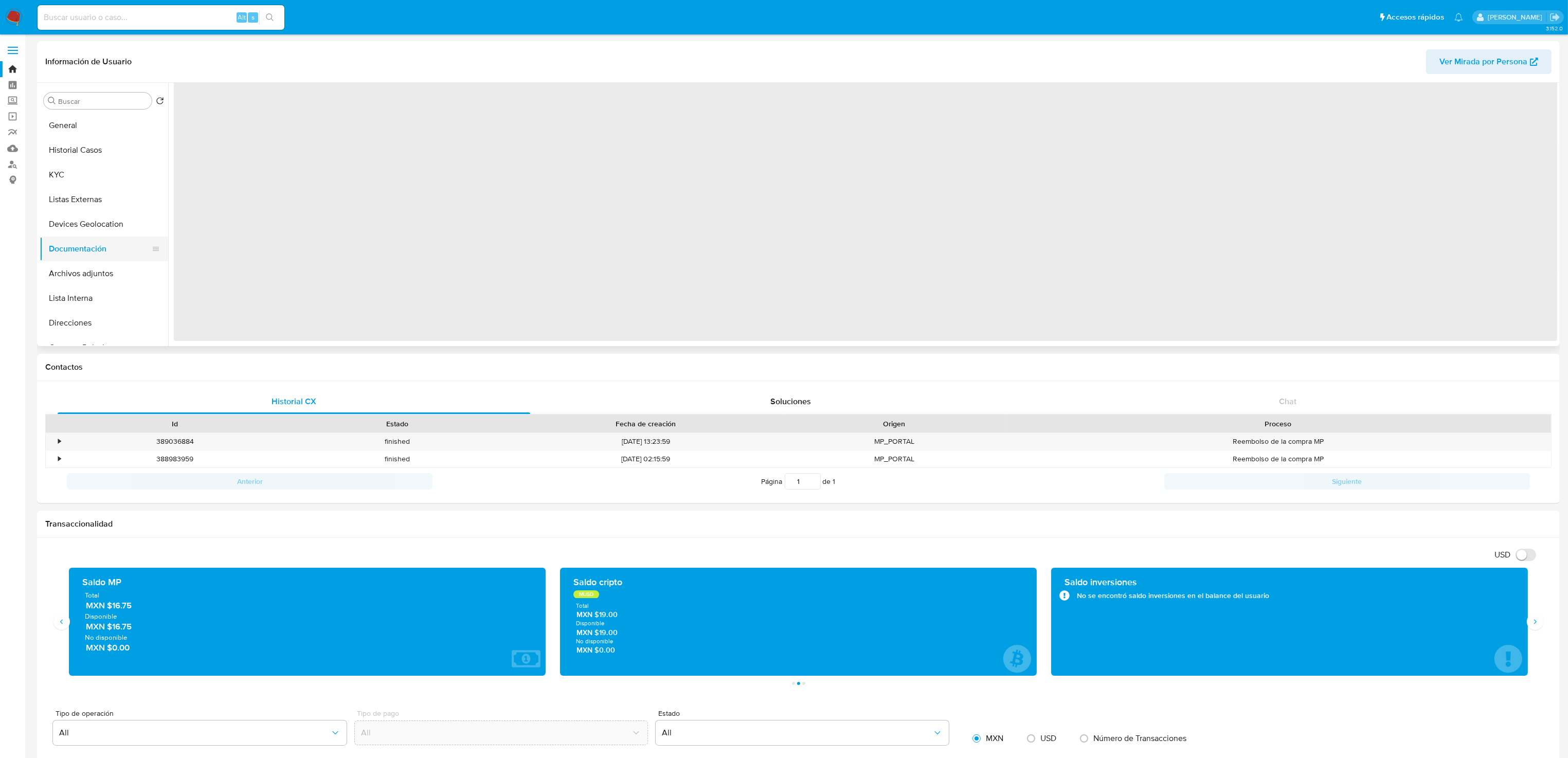
scroll to position [0, 0]
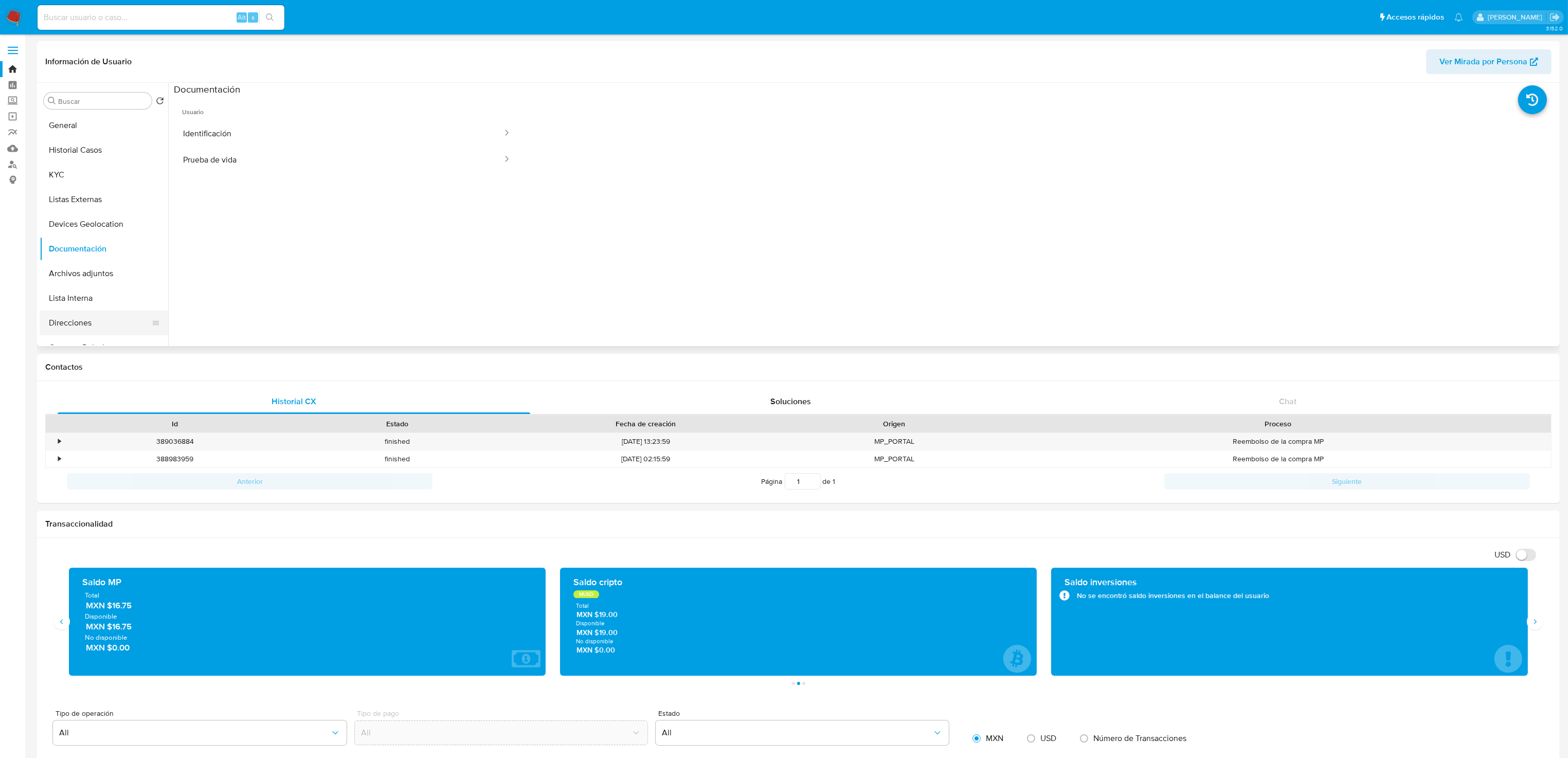
click at [80, 320] on button "Direcciones" at bounding box center [100, 323] width 120 height 25
